Goal: Check status: Check status

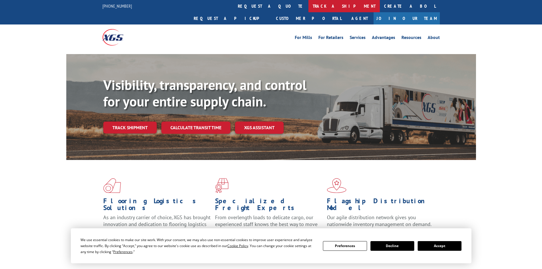
click at [308, 8] on link "track a shipment" at bounding box center [343, 6] width 71 height 12
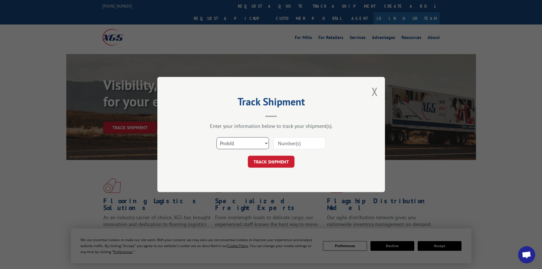
click at [237, 148] on select "Select category... Probill BOL PO" at bounding box center [242, 143] width 52 height 12
select select "bol"
click at [216, 137] on select "Select category... Probill BOL PO" at bounding box center [242, 143] width 52 height 12
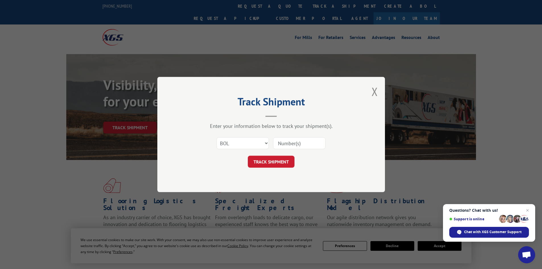
click at [294, 144] on input at bounding box center [299, 143] width 52 height 12
paste input "5574296"
type input "5574296"
click at [260, 158] on button "TRACK SHIPMENT" at bounding box center [271, 162] width 47 height 12
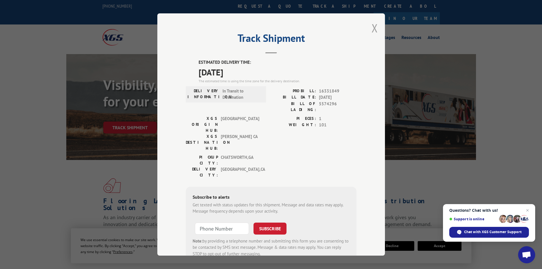
click at [373, 29] on button "Close modal" at bounding box center [374, 27] width 6 height 15
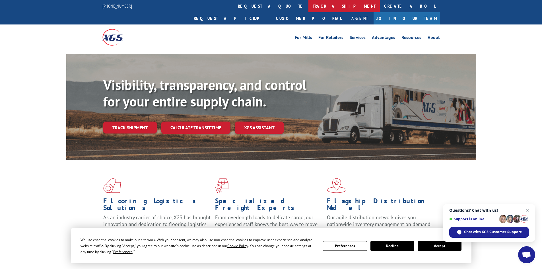
click at [308, 7] on link "track a shipment" at bounding box center [343, 6] width 71 height 12
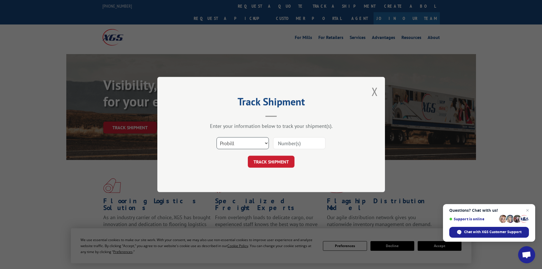
click at [239, 144] on select "Select category... Probill BOL PO" at bounding box center [242, 143] width 52 height 12
select select "bol"
click at [216, 137] on select "Select category... Probill BOL PO" at bounding box center [242, 143] width 52 height 12
click at [291, 143] on input at bounding box center [299, 143] width 52 height 12
paste input "5590476"
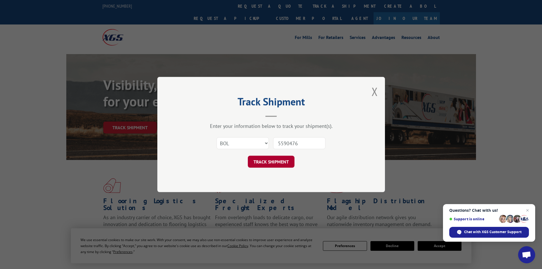
type input "5590476"
click at [277, 163] on button "TRACK SHIPMENT" at bounding box center [271, 162] width 47 height 12
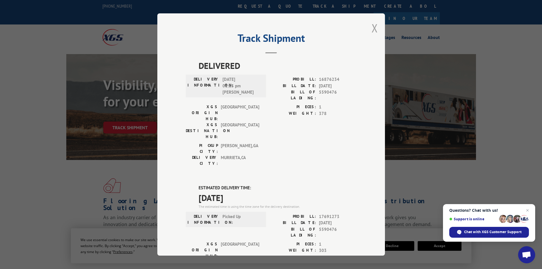
click at [372, 27] on button "Close modal" at bounding box center [374, 27] width 6 height 15
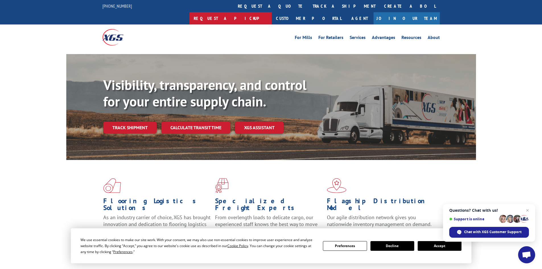
click at [272, 12] on link "Request a pickup" at bounding box center [230, 18] width 82 height 12
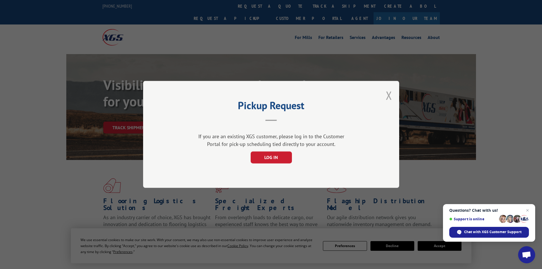
click at [390, 94] on button "Close modal" at bounding box center [389, 95] width 6 height 15
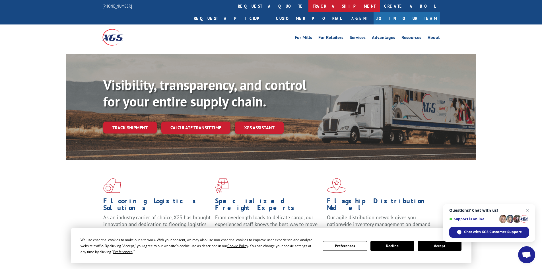
click at [308, 4] on link "track a shipment" at bounding box center [343, 6] width 71 height 12
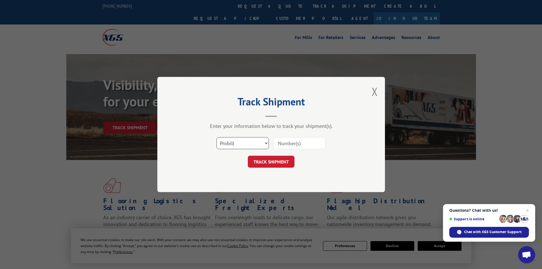
click at [245, 141] on select "Select category... Probill BOL PO" at bounding box center [242, 143] width 52 height 12
select select "bol"
click at [216, 137] on select "Select category... Probill BOL PO" at bounding box center [242, 143] width 52 height 12
click at [297, 140] on input at bounding box center [299, 143] width 52 height 12
paste input "7064870"
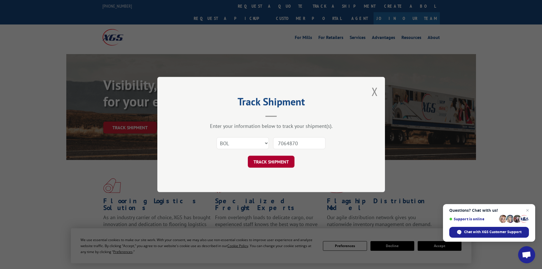
type input "7064870"
click at [270, 163] on button "TRACK SHIPMENT" at bounding box center [271, 162] width 47 height 12
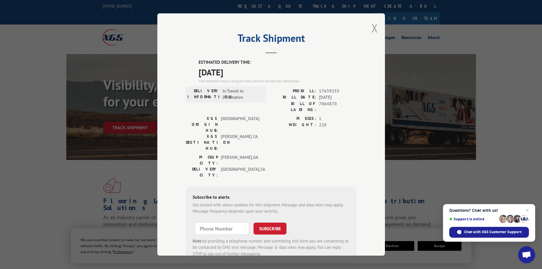
click at [372, 28] on button "Close modal" at bounding box center [374, 27] width 6 height 15
